Goal: Communication & Community: Answer question/provide support

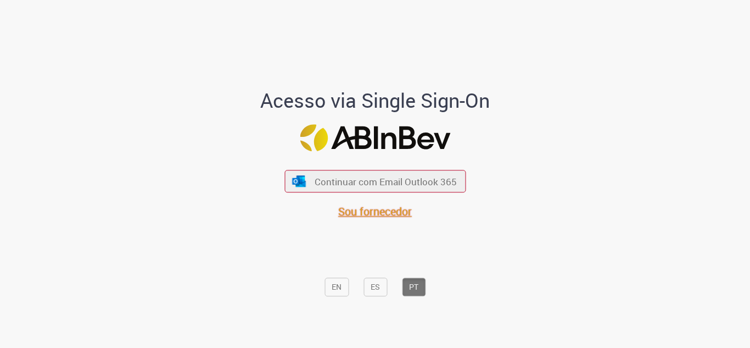
click at [383, 207] on span "Sou fornecedor" at bounding box center [375, 211] width 74 height 15
click at [365, 218] on span "Sou fornecedor" at bounding box center [375, 211] width 74 height 15
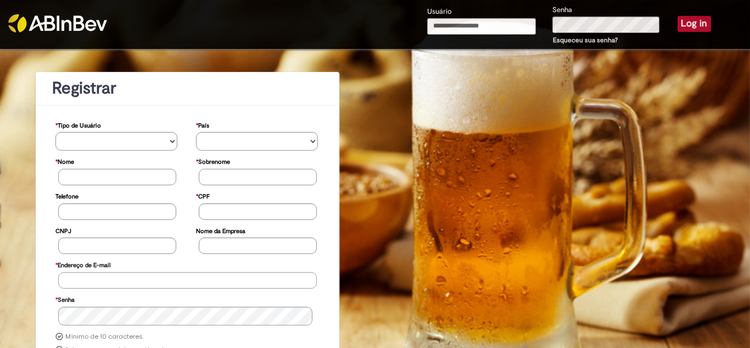
type input "**********"
click at [684, 28] on button "Log in" at bounding box center [694, 23] width 33 height 15
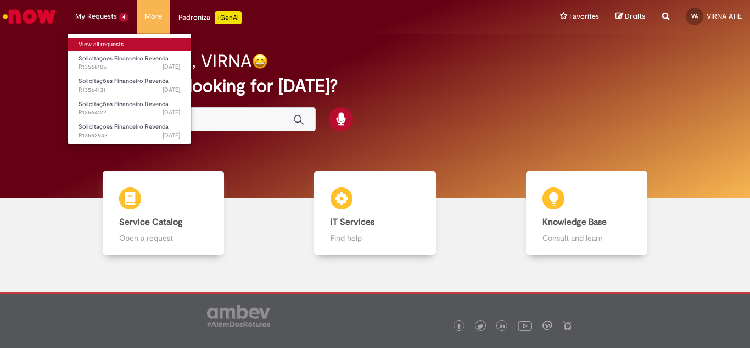
click at [108, 44] on link "View all requests" at bounding box center [130, 44] width 124 height 12
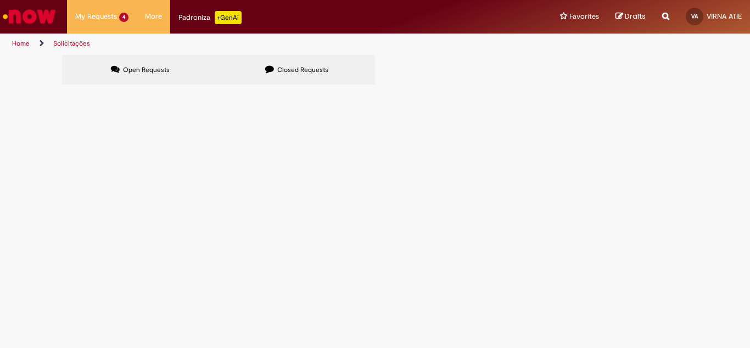
click at [0, 0] on span "Boa tarde. Poderia por favor enviar o número das notas e valores, do pagamento …" at bounding box center [0, 0] width 0 height 0
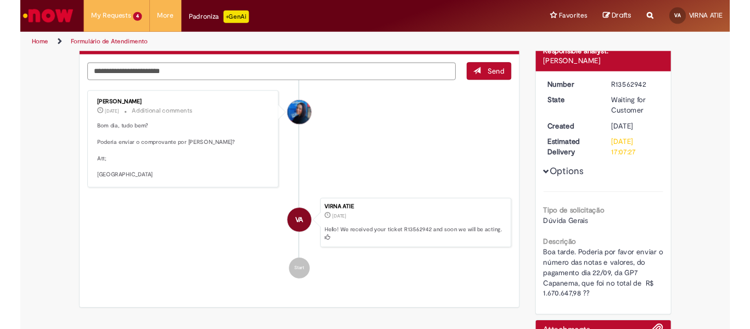
scroll to position [110, 0]
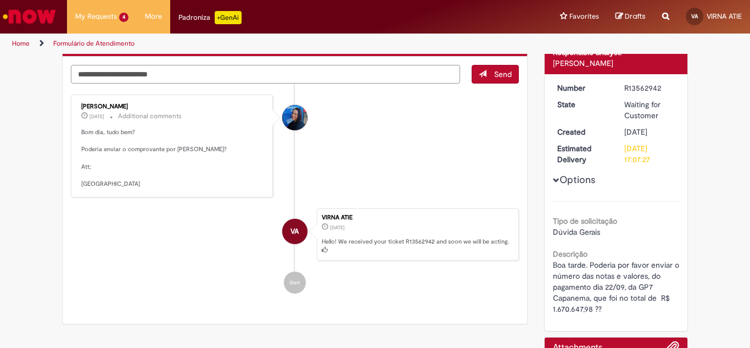
click at [112, 76] on textarea "Type your message here..." at bounding box center [265, 74] width 389 height 19
type textarea "*"
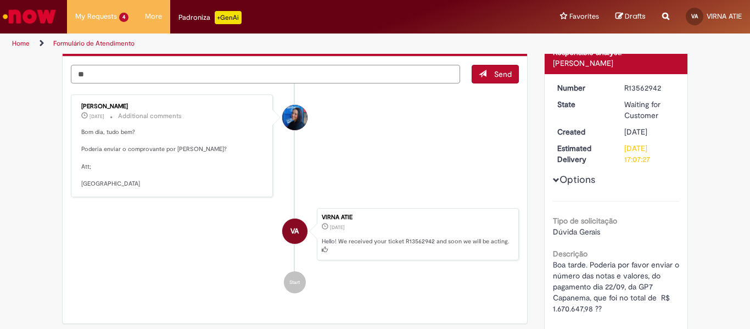
type textarea "*"
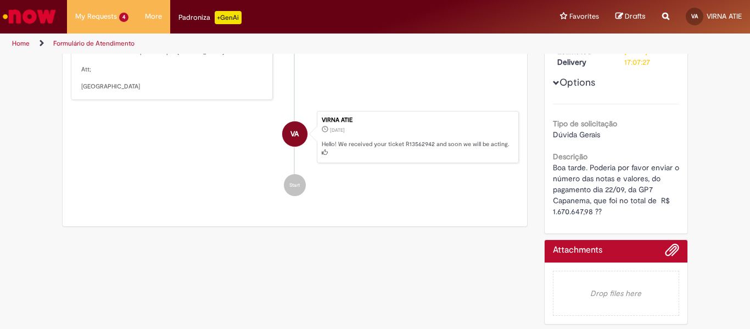
scroll to position [221, 0]
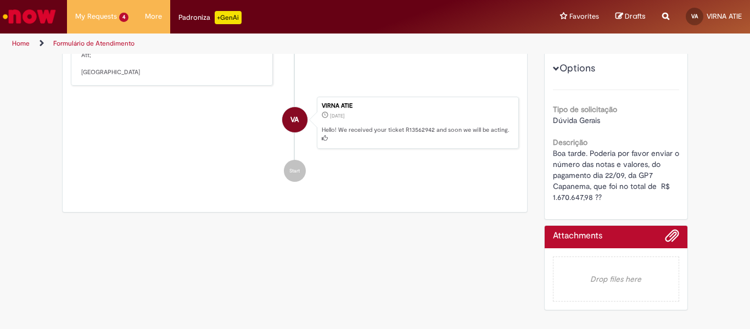
type textarea "**********"
click at [674, 236] on div "Attachments" at bounding box center [616, 237] width 143 height 23
click at [670, 236] on span "Add attachments" at bounding box center [671, 236] width 13 height 13
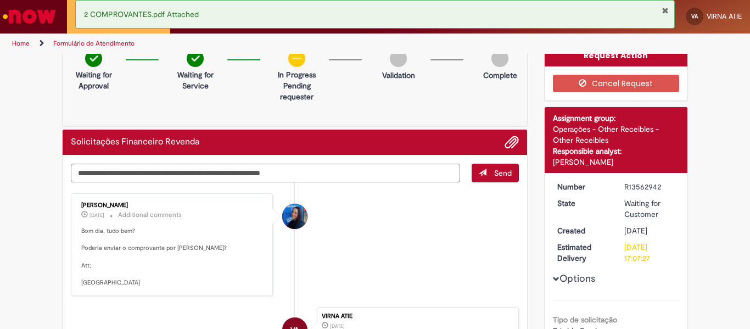
scroll to position [0, 0]
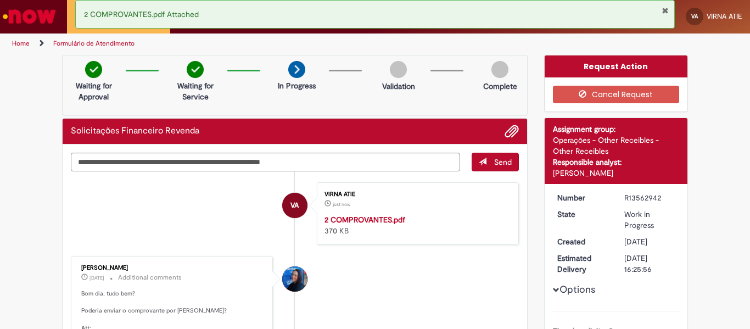
click at [489, 161] on button "Send" at bounding box center [495, 162] width 47 height 19
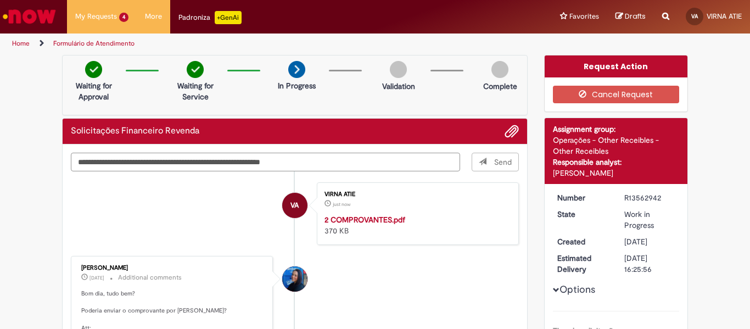
click at [317, 159] on textarea "**********" at bounding box center [265, 162] width 389 height 19
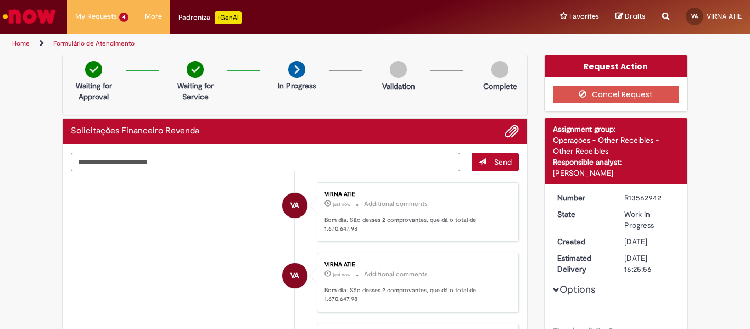
drag, startPoint x: 321, startPoint y: 159, endPoint x: 91, endPoint y: 154, distance: 230.1
click at [91, 154] on textarea "Type your message here..." at bounding box center [265, 162] width 389 height 19
click at [701, 16] on div "VA" at bounding box center [695, 17] width 18 height 18
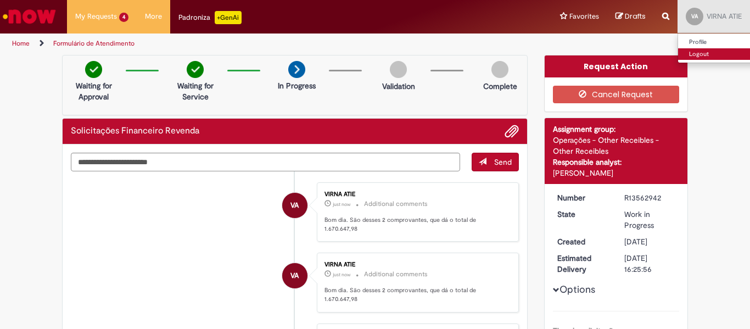
click at [691, 55] on link "Logout" at bounding box center [721, 54] width 87 height 12
